Goal: Find specific page/section

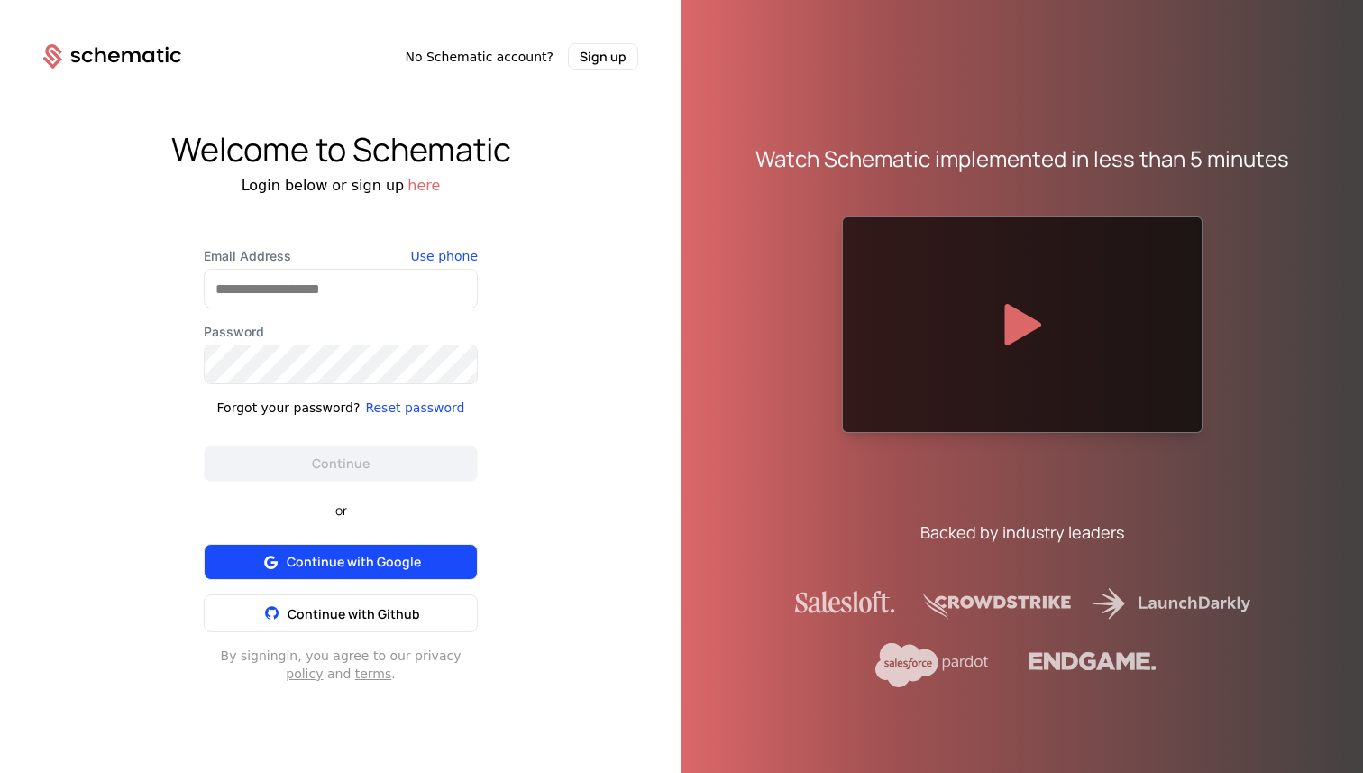
click at [368, 557] on span "Continue with Google" at bounding box center [354, 562] width 134 height 18
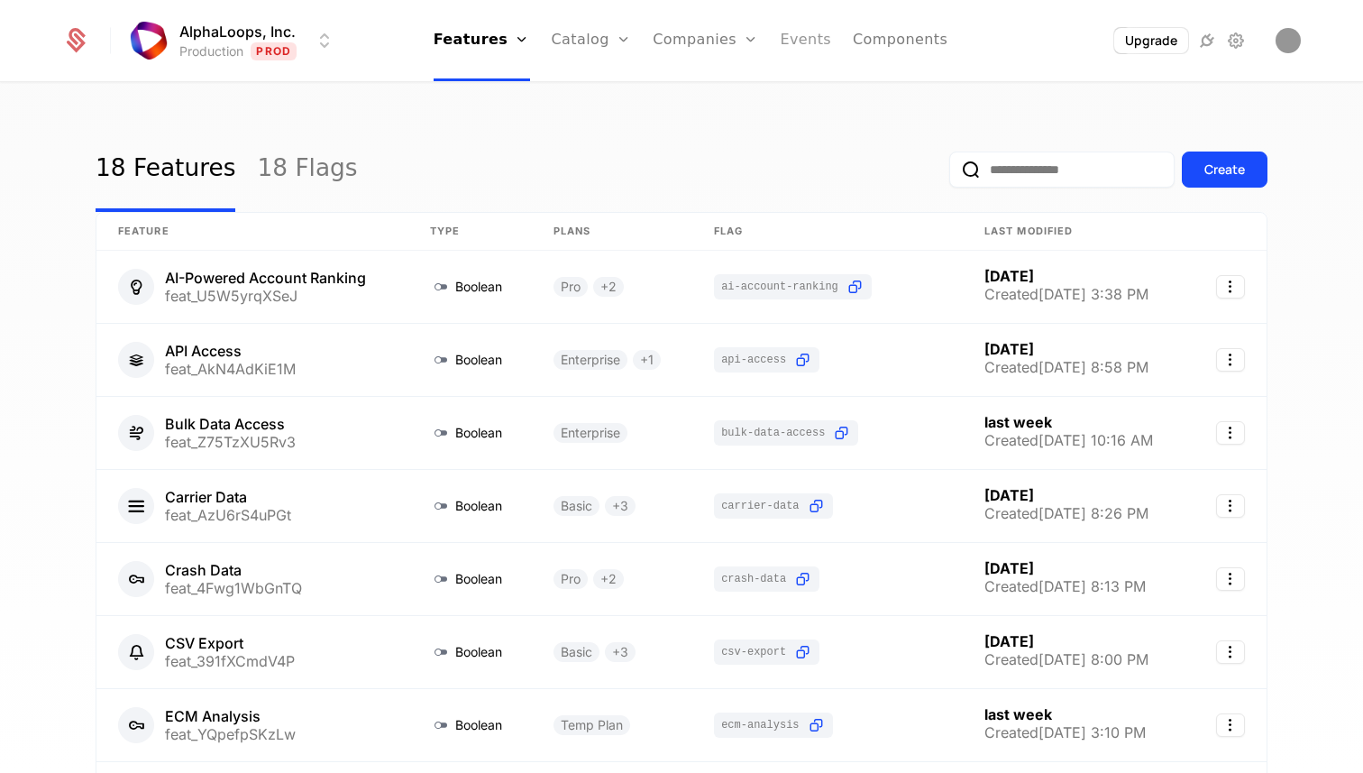
click at [797, 34] on link "Events" at bounding box center [805, 40] width 51 height 81
